Goal: Check status: Check status

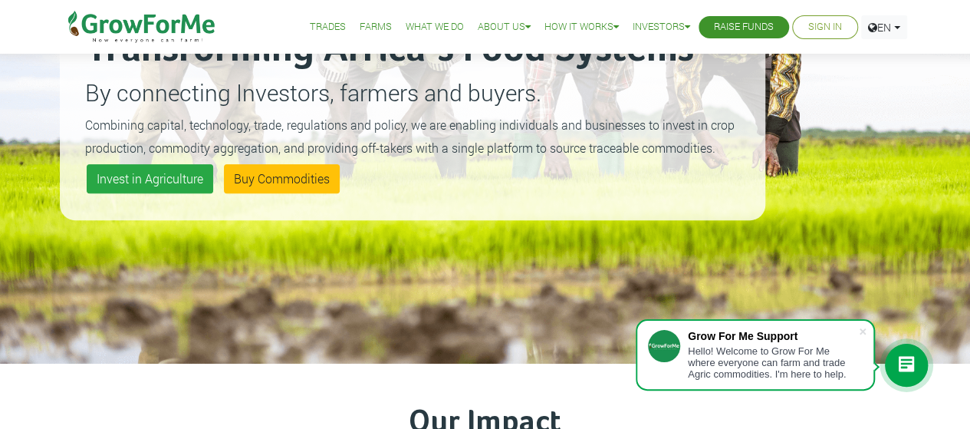
scroll to position [178, 0]
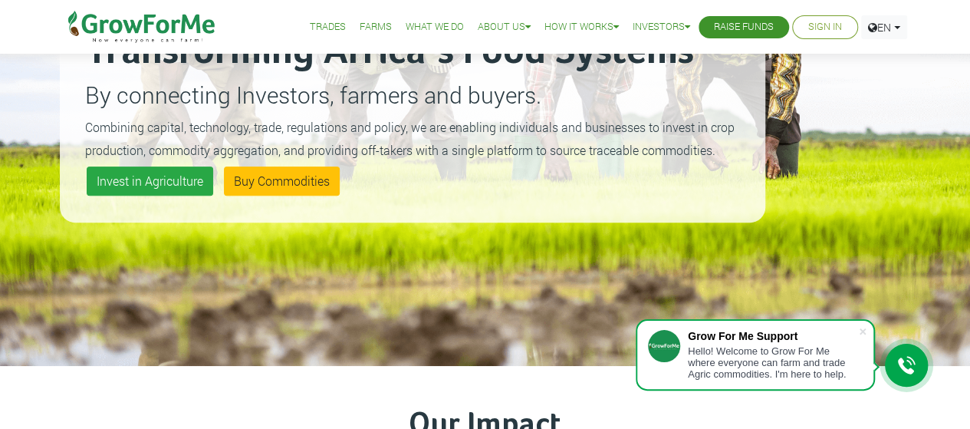
click at [822, 38] on li "Sign In" at bounding box center [825, 27] width 66 height 24
click at [823, 29] on link "Sign In" at bounding box center [825, 27] width 34 height 16
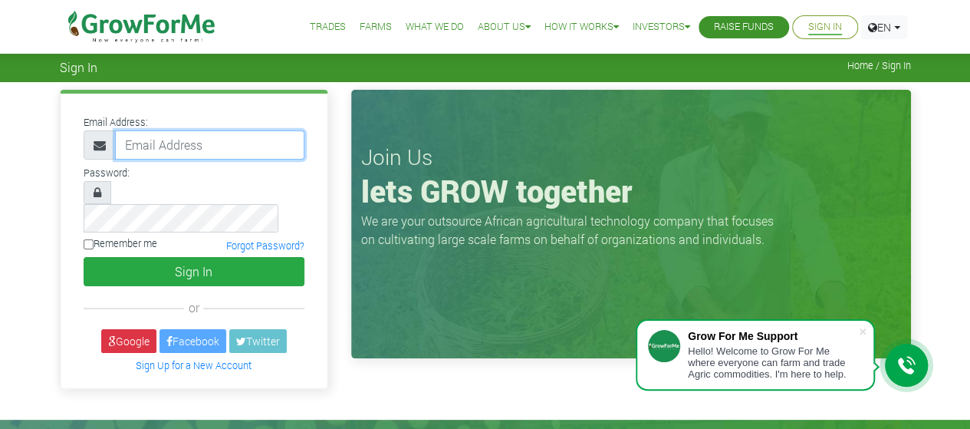
drag, startPoint x: 0, startPoint y: 0, endPoint x: 198, endPoint y: 151, distance: 249.0
click at [198, 151] on input "email" at bounding box center [209, 144] width 189 height 29
click at [176, 143] on input "email" at bounding box center [209, 144] width 189 height 29
type input "annessandoh@gmail.com"
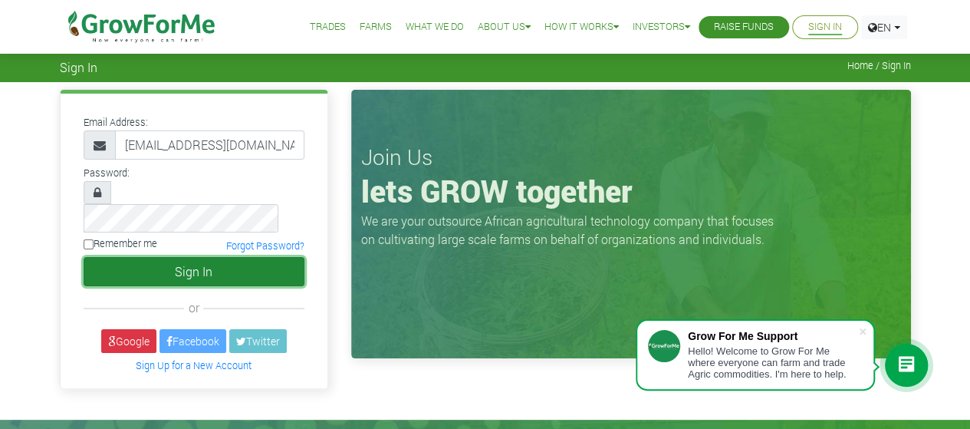
click at [249, 257] on button "Sign In" at bounding box center [194, 271] width 221 height 29
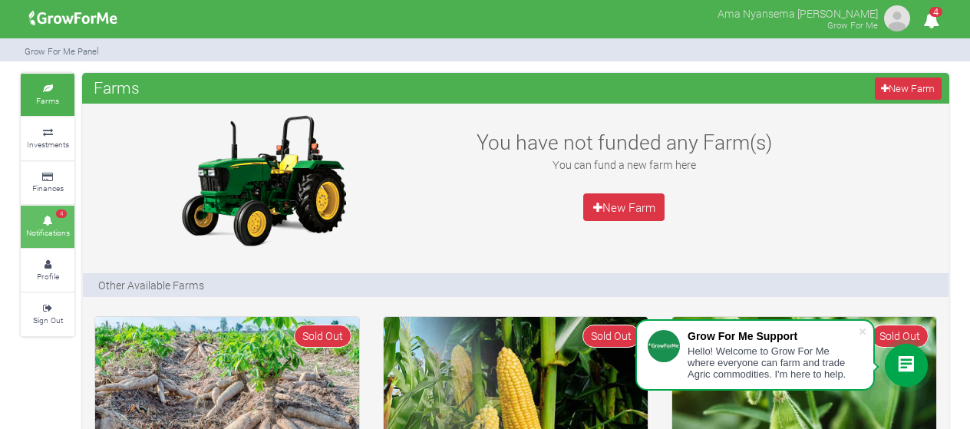
click at [60, 224] on link "4 Notifications" at bounding box center [48, 227] width 54 height 42
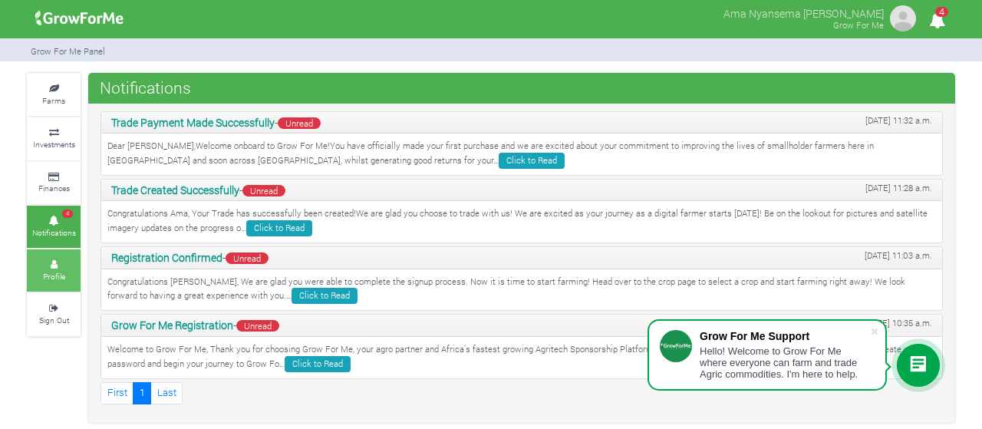
click at [50, 271] on small "Profile" at bounding box center [54, 276] width 22 height 11
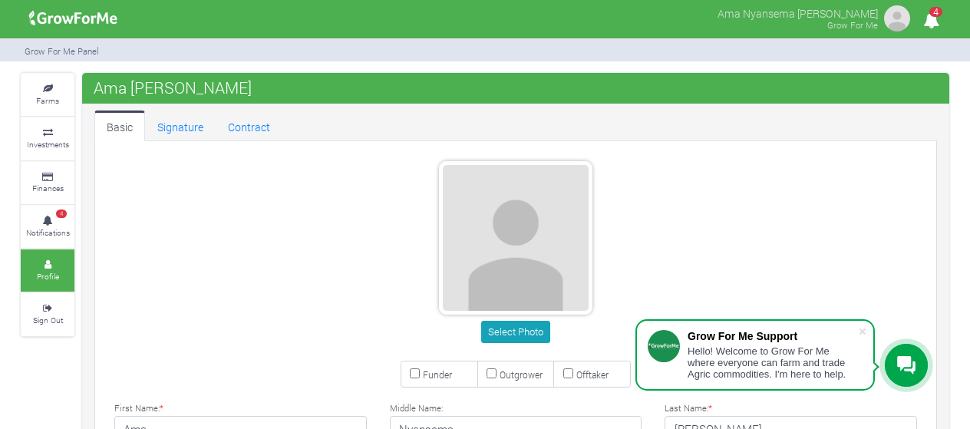
type input "20 960 2880"
click at [245, 128] on link "Contract" at bounding box center [249, 125] width 67 height 31
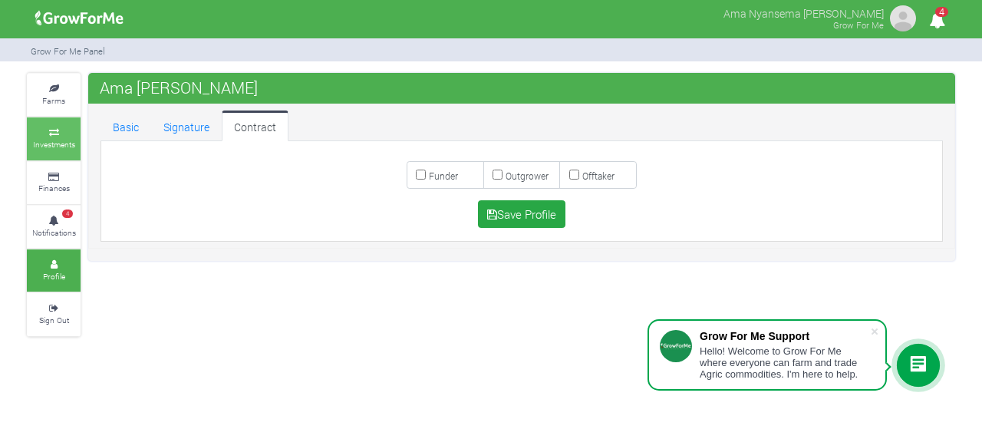
click at [61, 138] on link "Investments" at bounding box center [54, 138] width 54 height 42
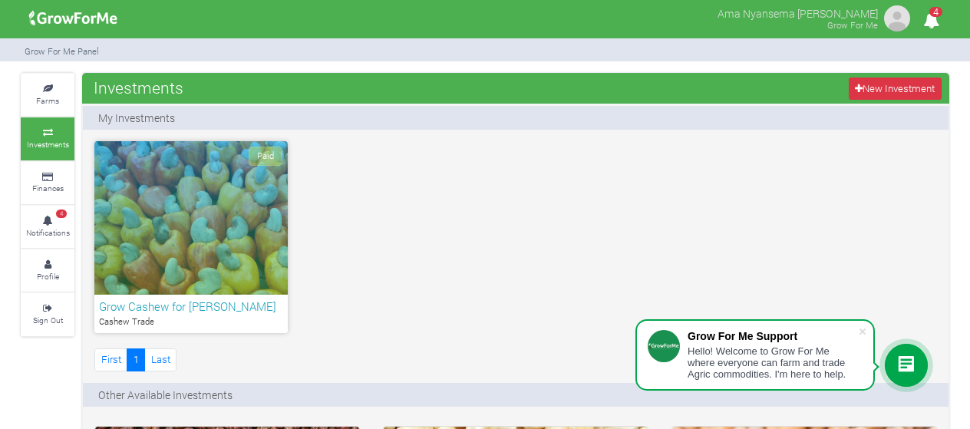
click at [219, 312] on h6 "Grow Cashew for [PERSON_NAME]" at bounding box center [191, 306] width 184 height 14
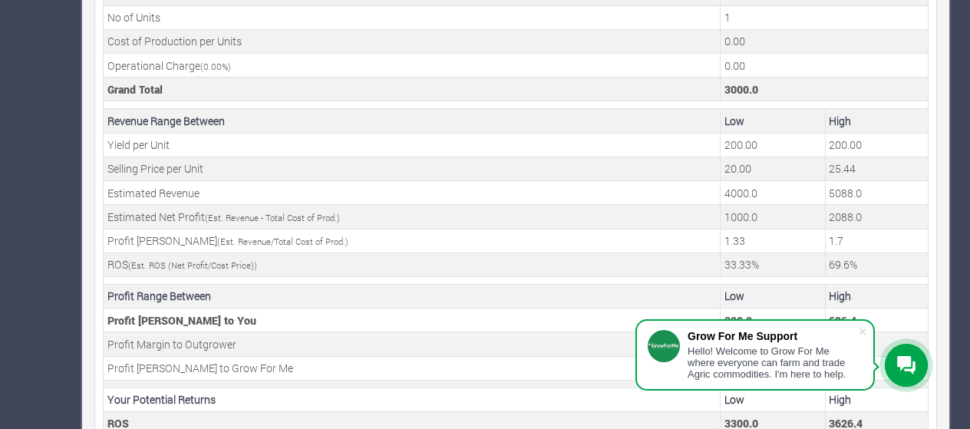
scroll to position [627, 0]
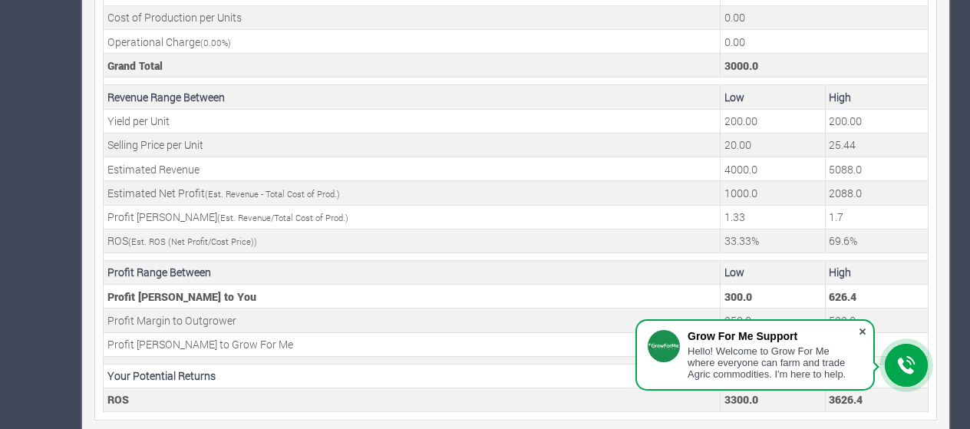
click at [867, 329] on span at bounding box center [861, 331] width 15 height 15
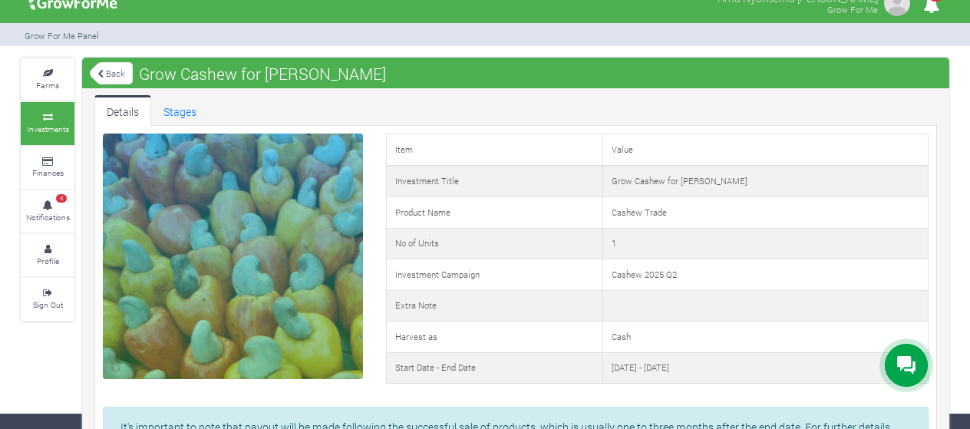
scroll to position [0, 0]
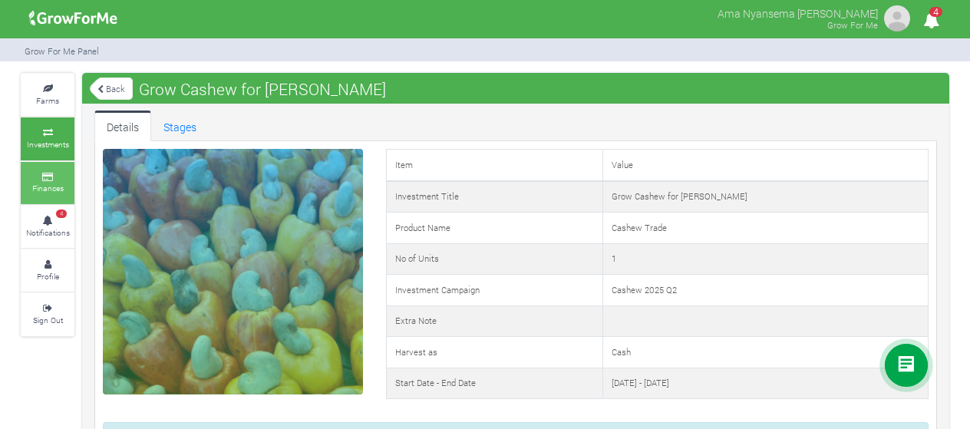
click at [48, 189] on small "Finances" at bounding box center [47, 188] width 31 height 11
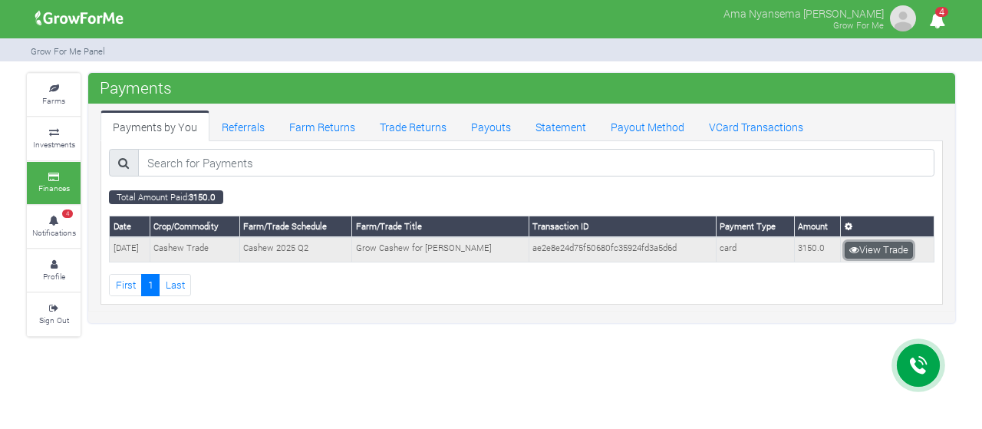
click at [876, 251] on link "View Trade" at bounding box center [879, 250] width 68 height 17
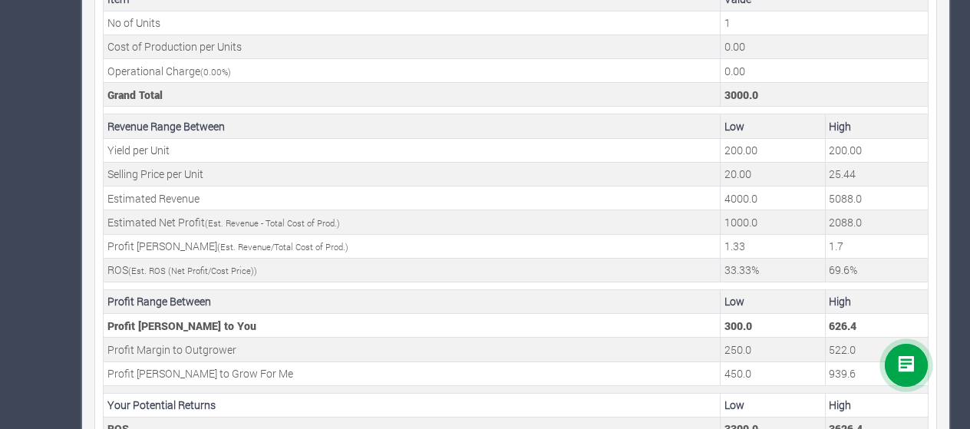
scroll to position [627, 0]
